Goal: Communication & Community: Answer question/provide support

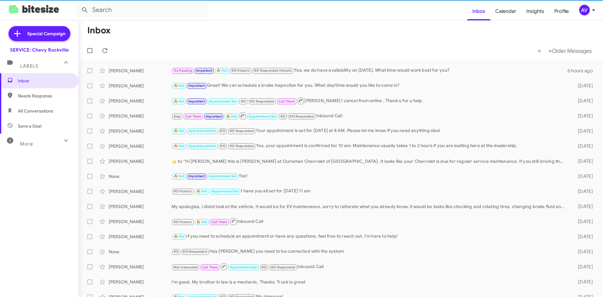
click at [590, 12] on icon at bounding box center [594, 10] width 8 height 8
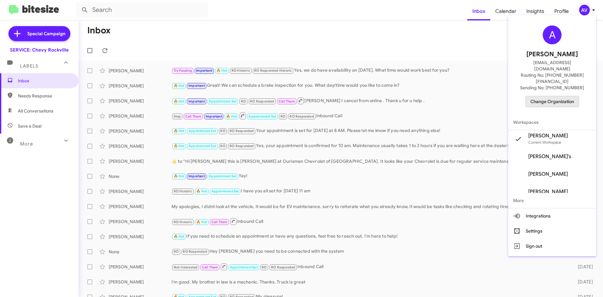
click at [554, 96] on span "Change Organization" at bounding box center [553, 101] width 44 height 11
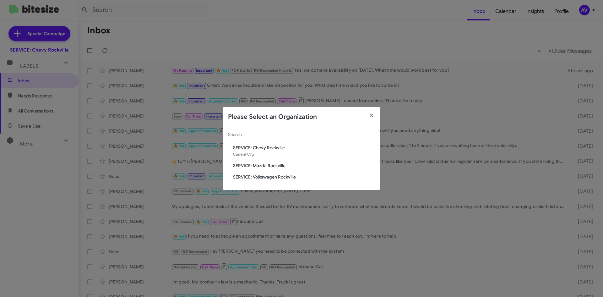
click at [268, 163] on span "SERVICE: Mazda Rockville" at bounding box center [304, 165] width 142 height 6
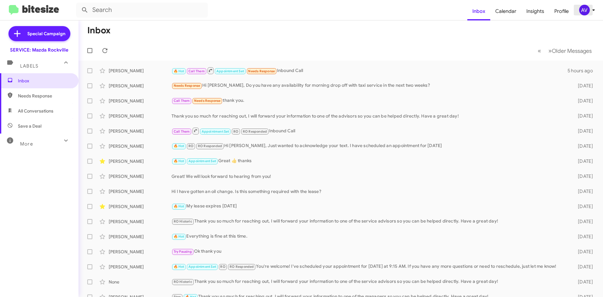
click at [587, 13] on div "AV" at bounding box center [584, 10] width 11 height 11
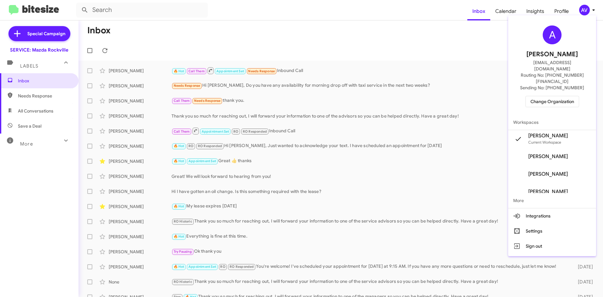
click at [537, 96] on span "Change Organization" at bounding box center [553, 101] width 44 height 11
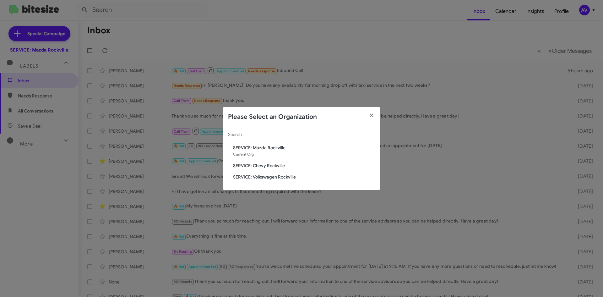
click at [259, 176] on span "SERVICE: Volkswagen Rockville" at bounding box center [304, 177] width 142 height 6
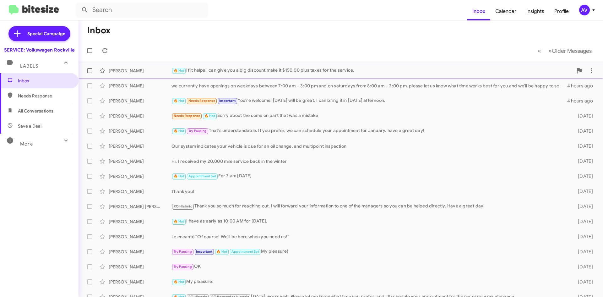
click at [215, 73] on div "🔥 Hot If it helps I can give you a big discount make it $150.00 plus taxes for …" at bounding box center [372, 70] width 401 height 7
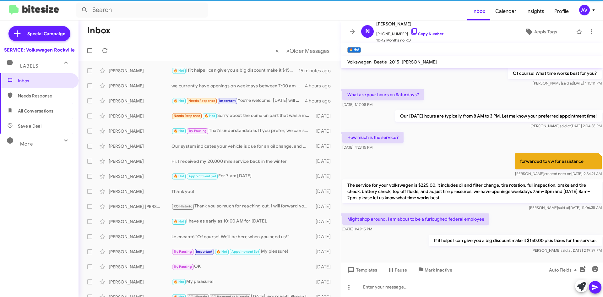
scroll to position [146, 0]
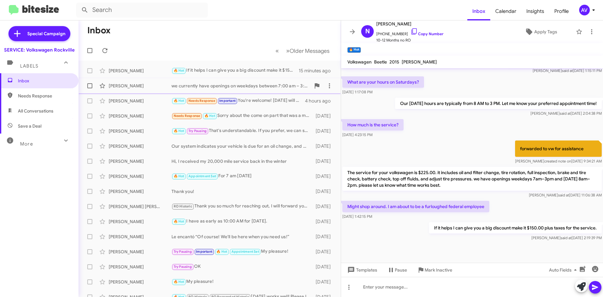
click at [254, 91] on div "Emanuela Ciriotti we currently have openings on weekdays between 7:00 am – 3:00…" at bounding box center [210, 85] width 252 height 13
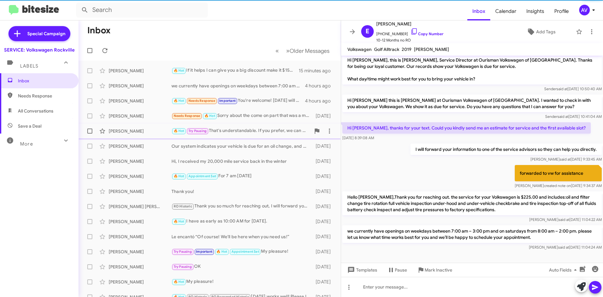
scroll to position [3, 0]
